Goal: Information Seeking & Learning: Learn about a topic

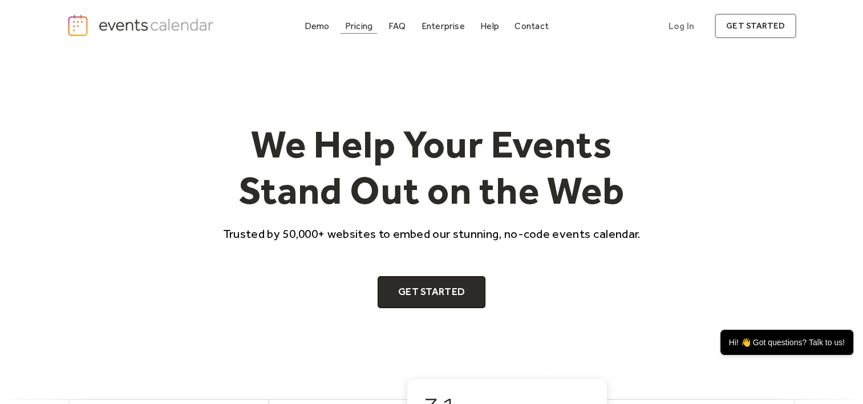
click at [366, 28] on div "Pricing" at bounding box center [359, 26] width 28 height 6
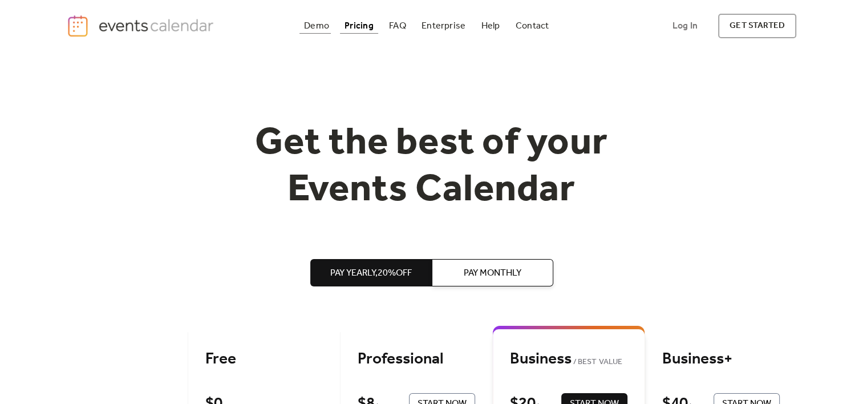
click at [322, 29] on div "Demo" at bounding box center [316, 26] width 25 height 6
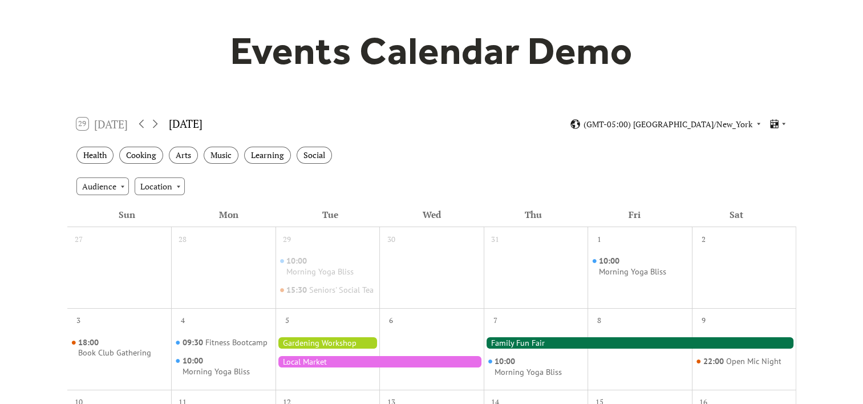
scroll to position [66, 0]
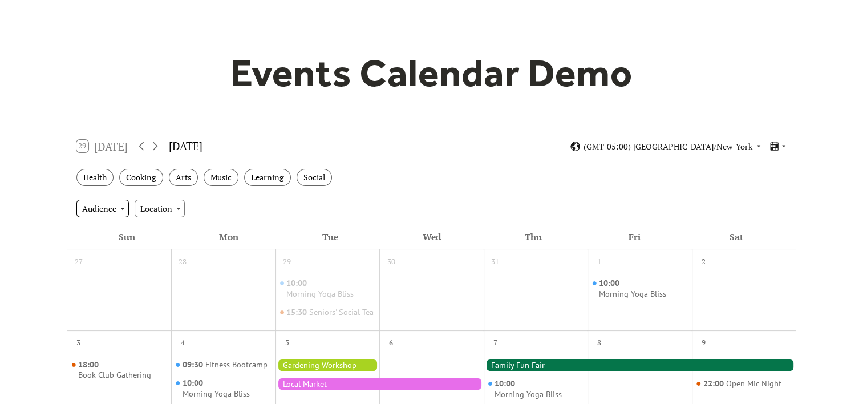
click at [119, 205] on div "Audience" at bounding box center [102, 208] width 52 height 17
click at [515, 176] on div "Health Cooking Arts Music Learning Social" at bounding box center [431, 177] width 729 height 31
